Goal: Check status: Check status

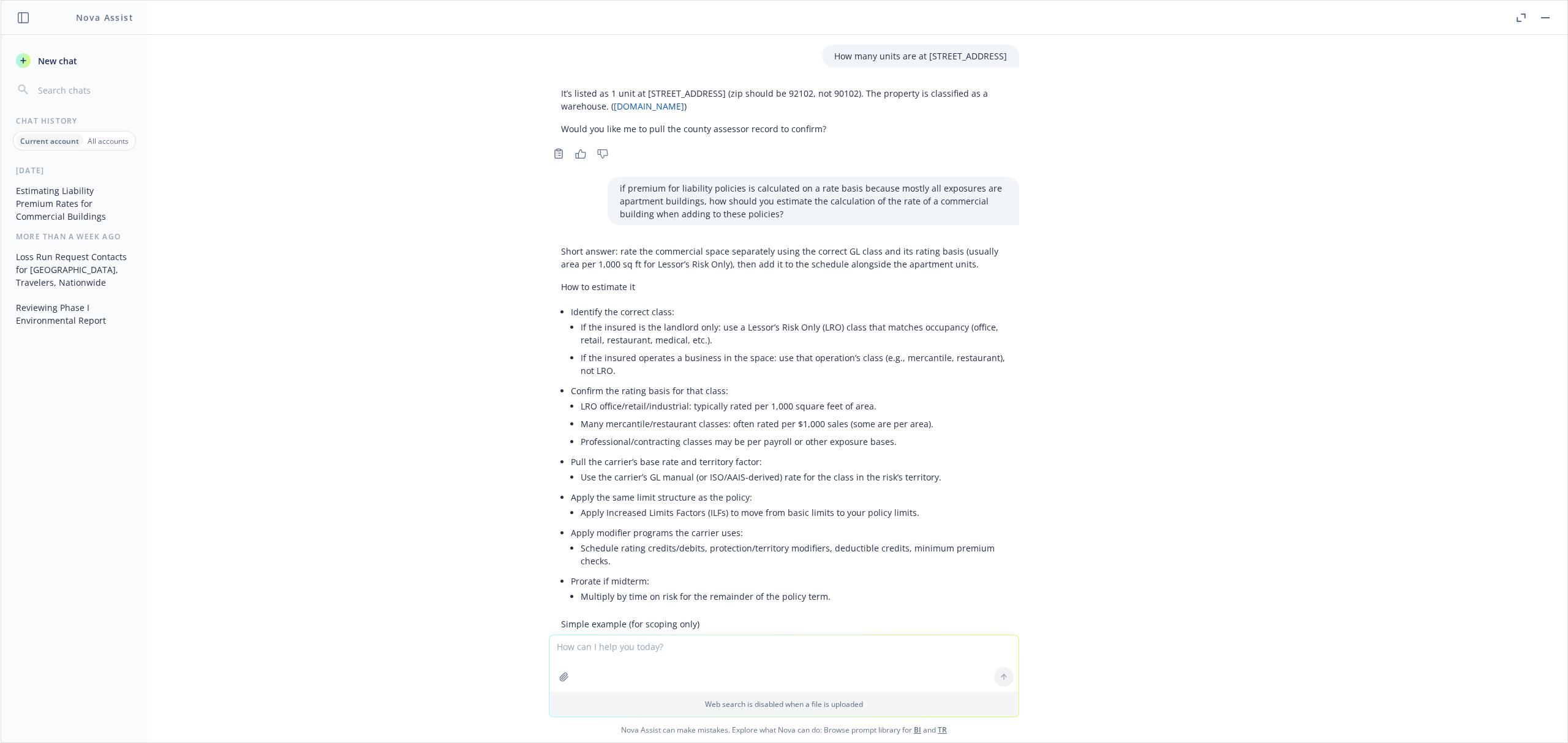
scroll to position [2849, 0]
